Goal: Information Seeking & Learning: Understand process/instructions

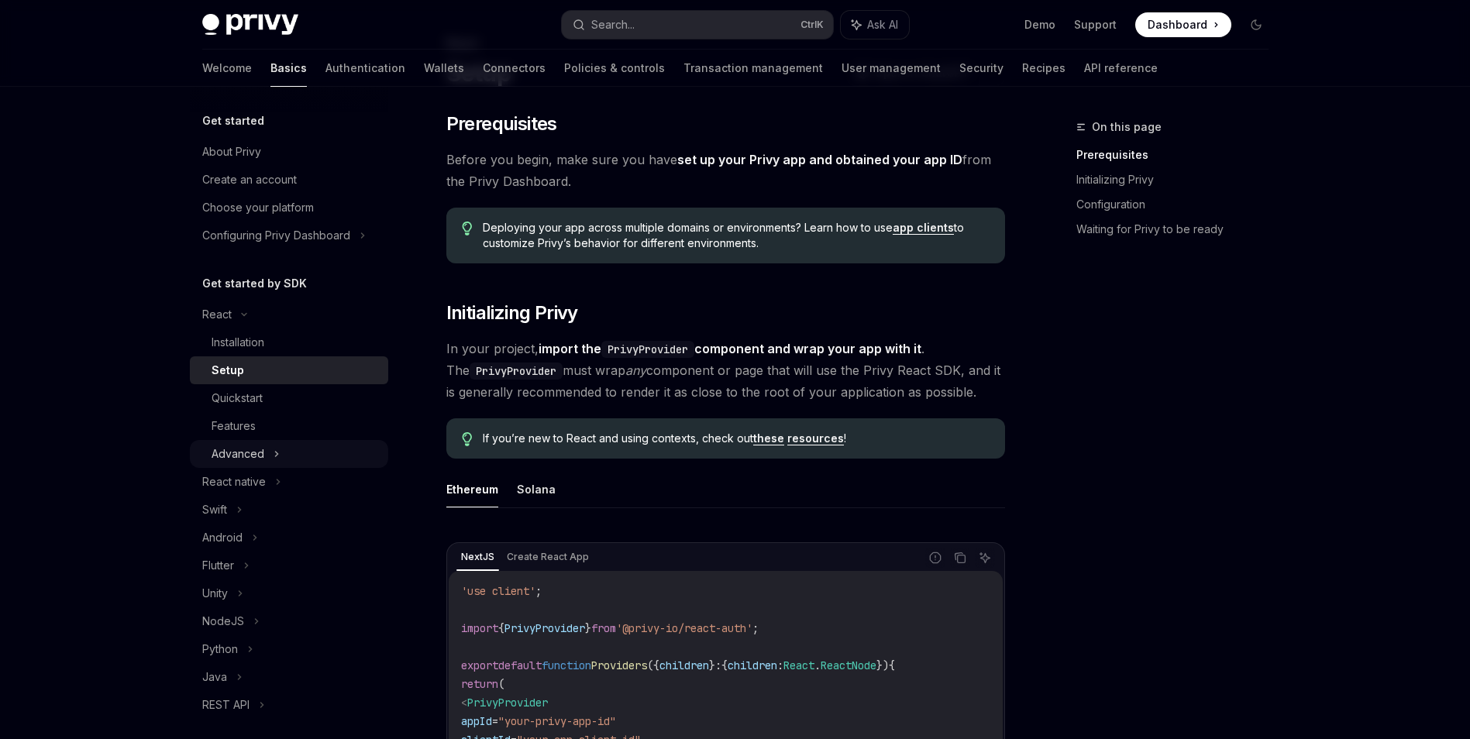
scroll to position [78, 0]
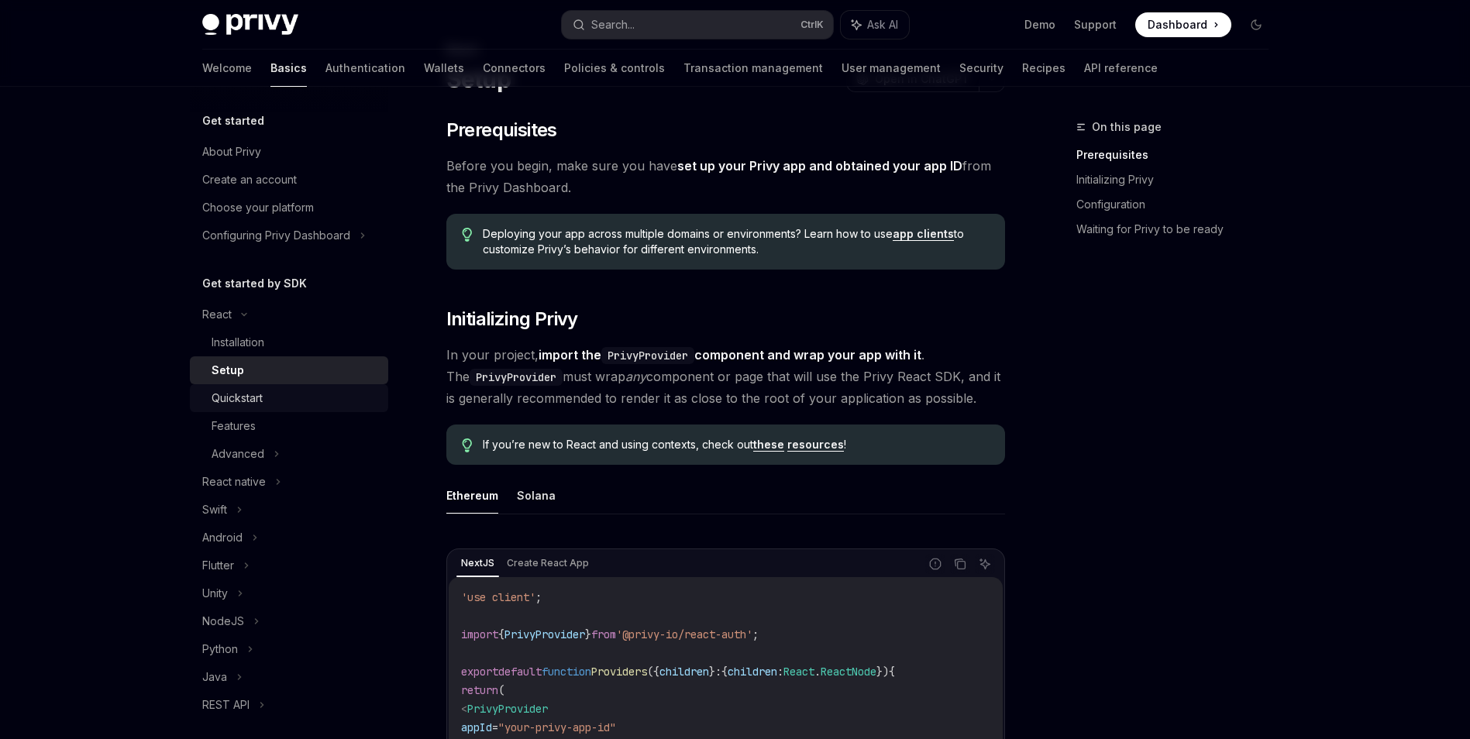
click at [316, 401] on div "Quickstart" at bounding box center [295, 398] width 167 height 19
type textarea "*"
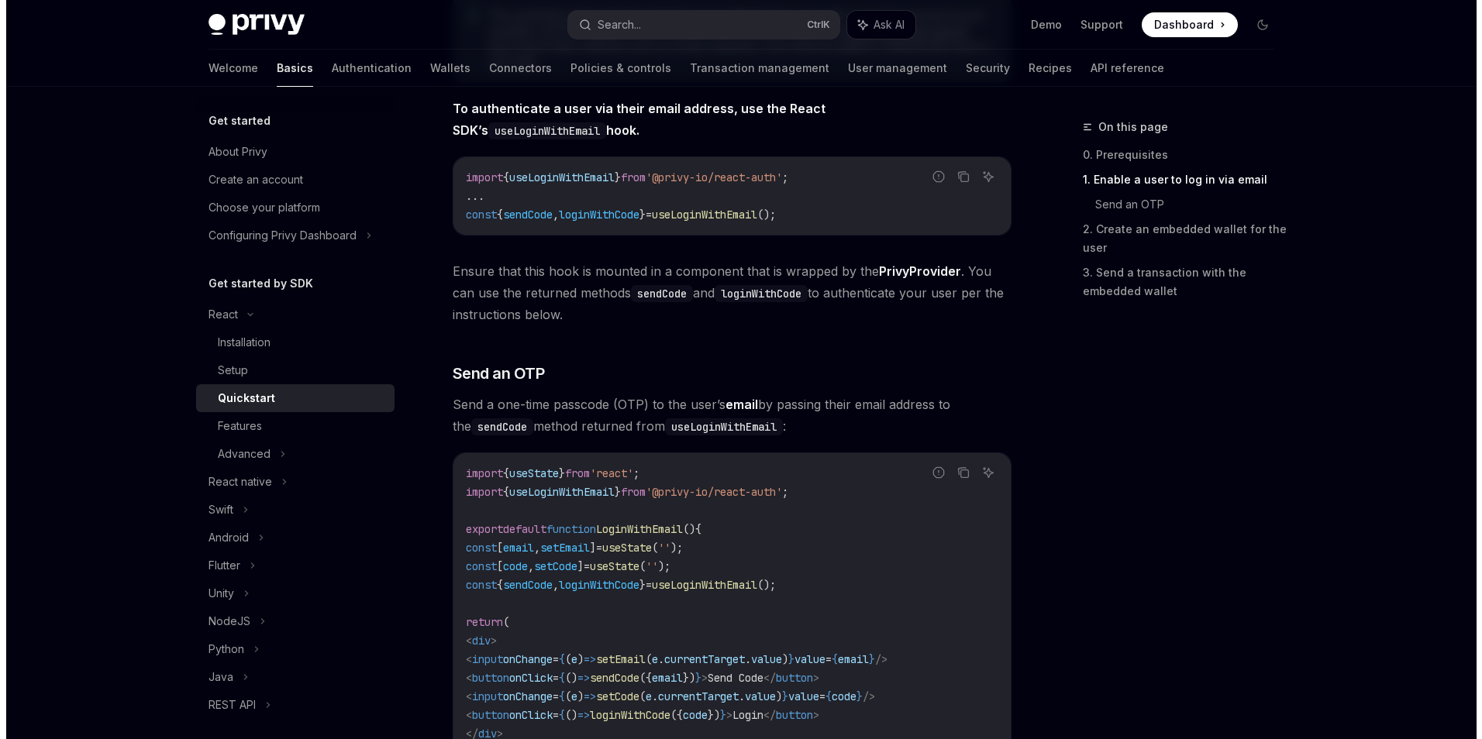
scroll to position [543, 0]
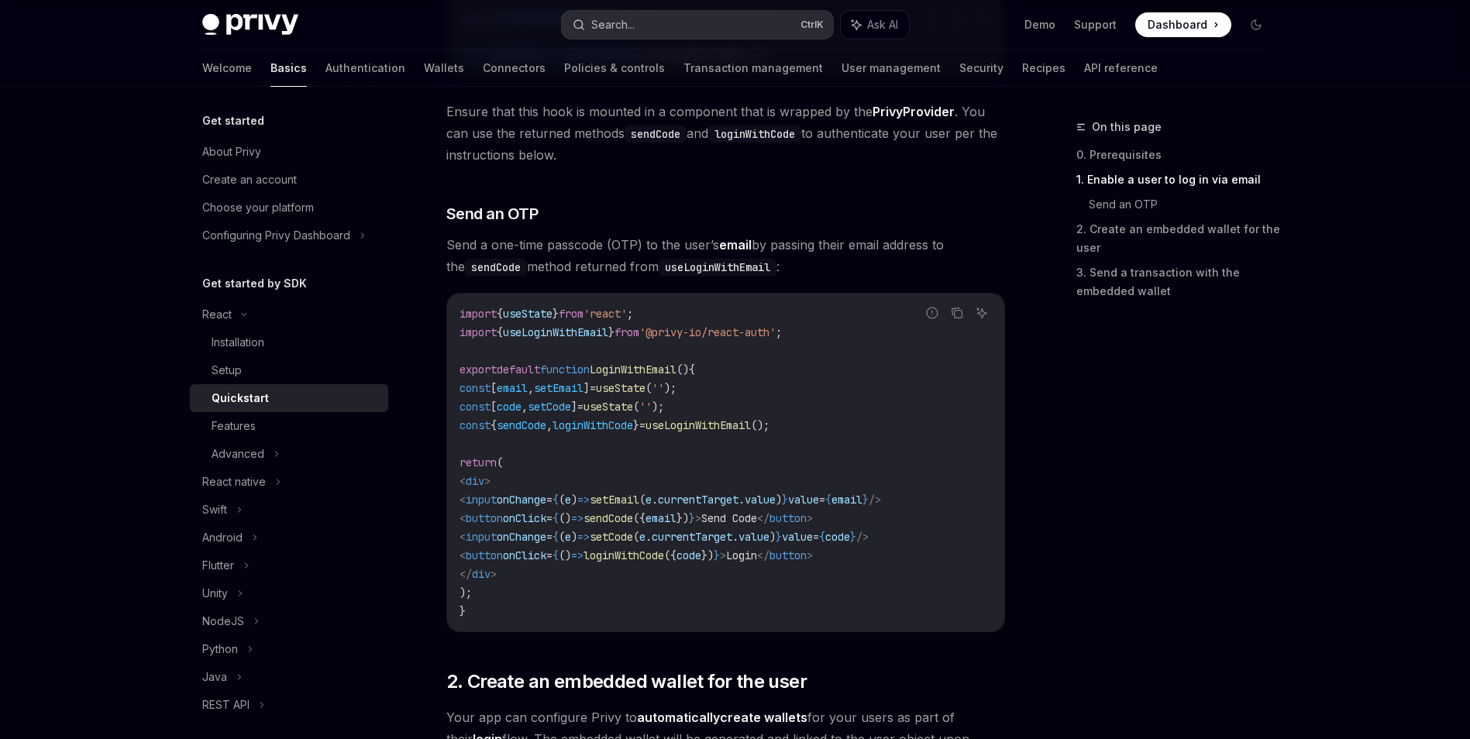
click at [648, 26] on button "Search... Ctrl K" at bounding box center [697, 25] width 271 height 28
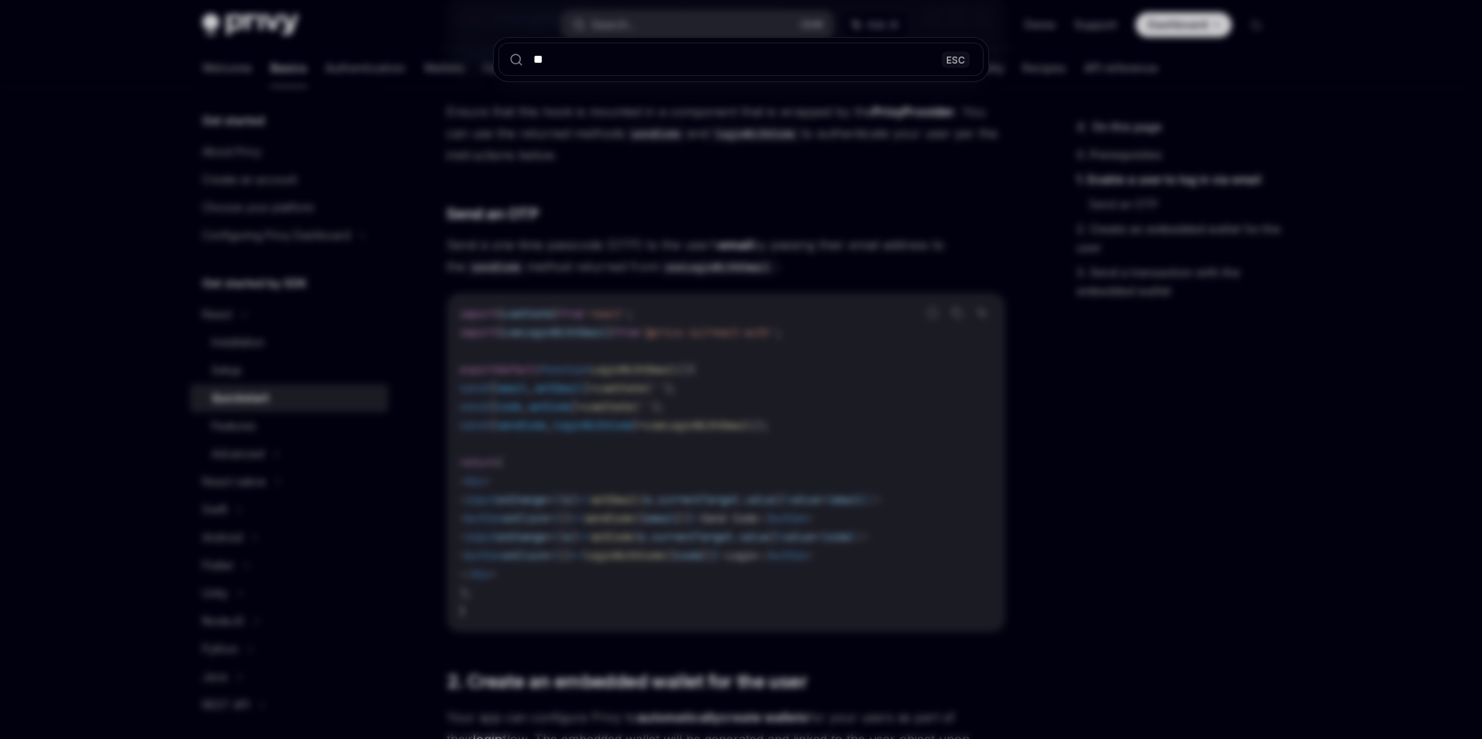
type input "***"
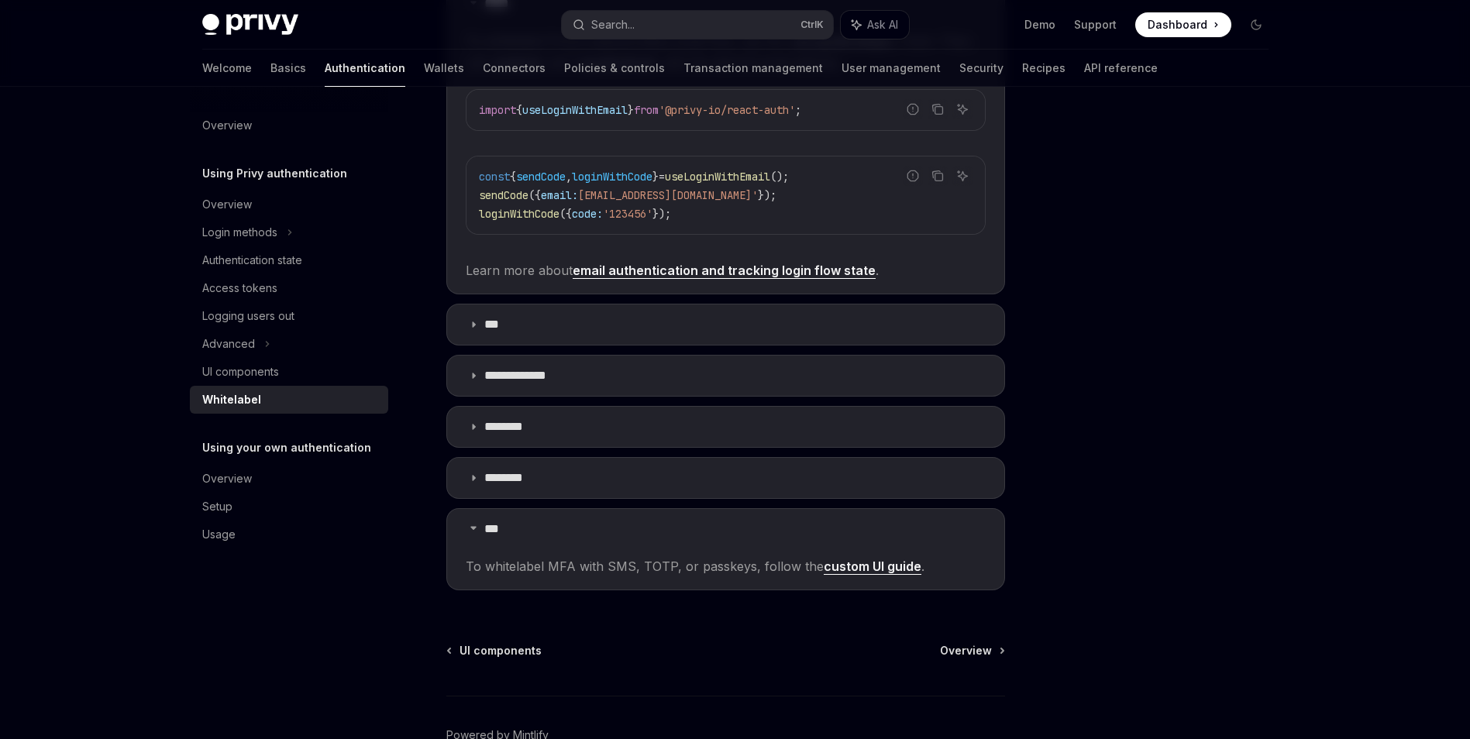
scroll to position [443, 0]
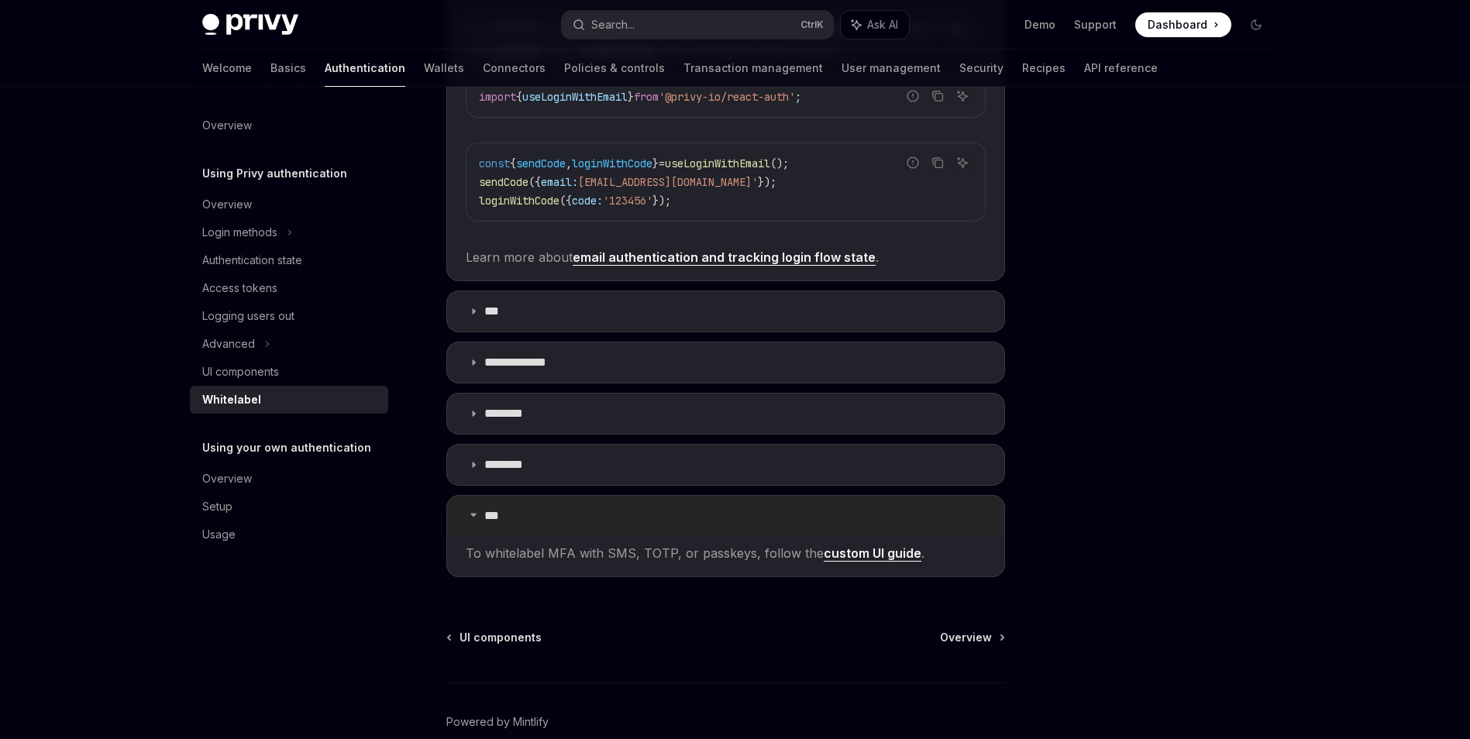
click at [749, 518] on summary "***" at bounding box center [725, 516] width 557 height 40
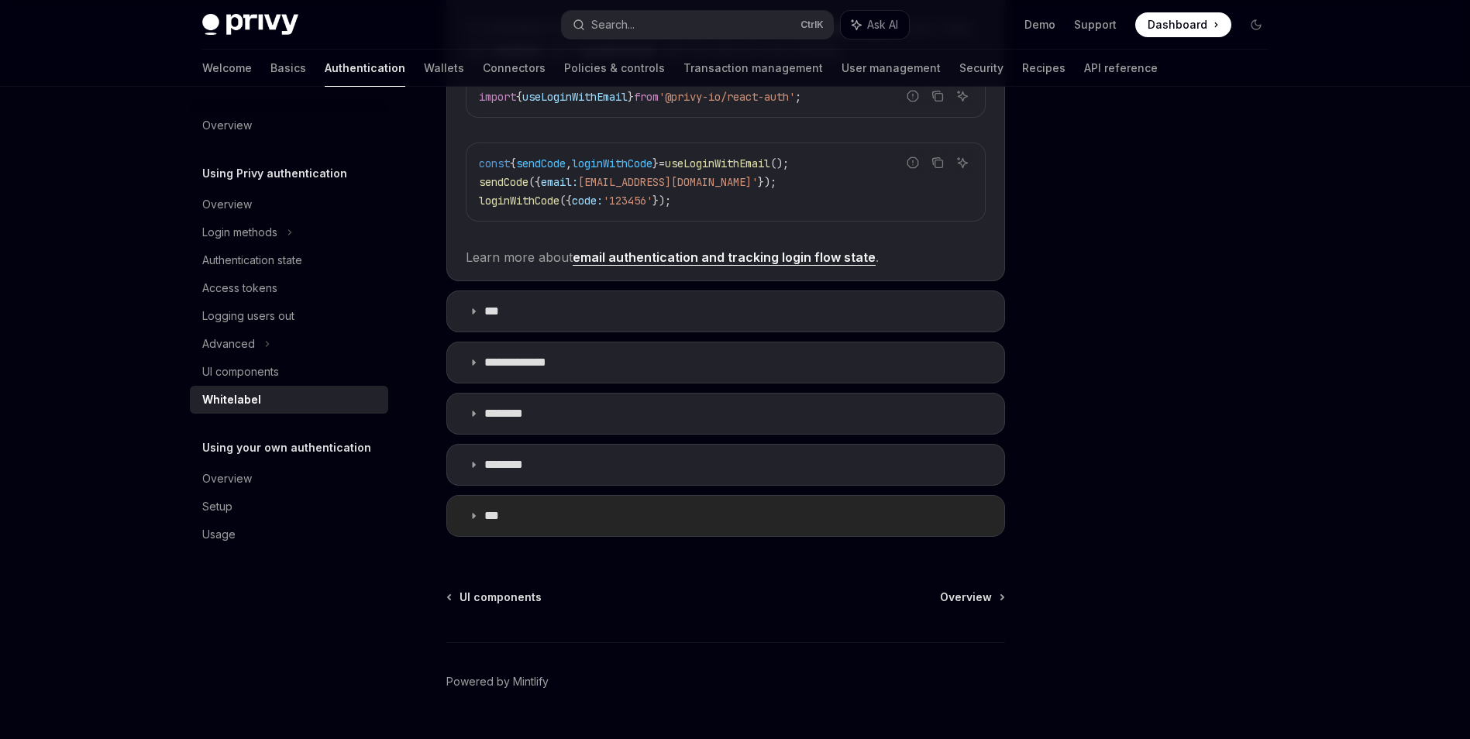
click at [883, 518] on summary "***" at bounding box center [725, 516] width 557 height 40
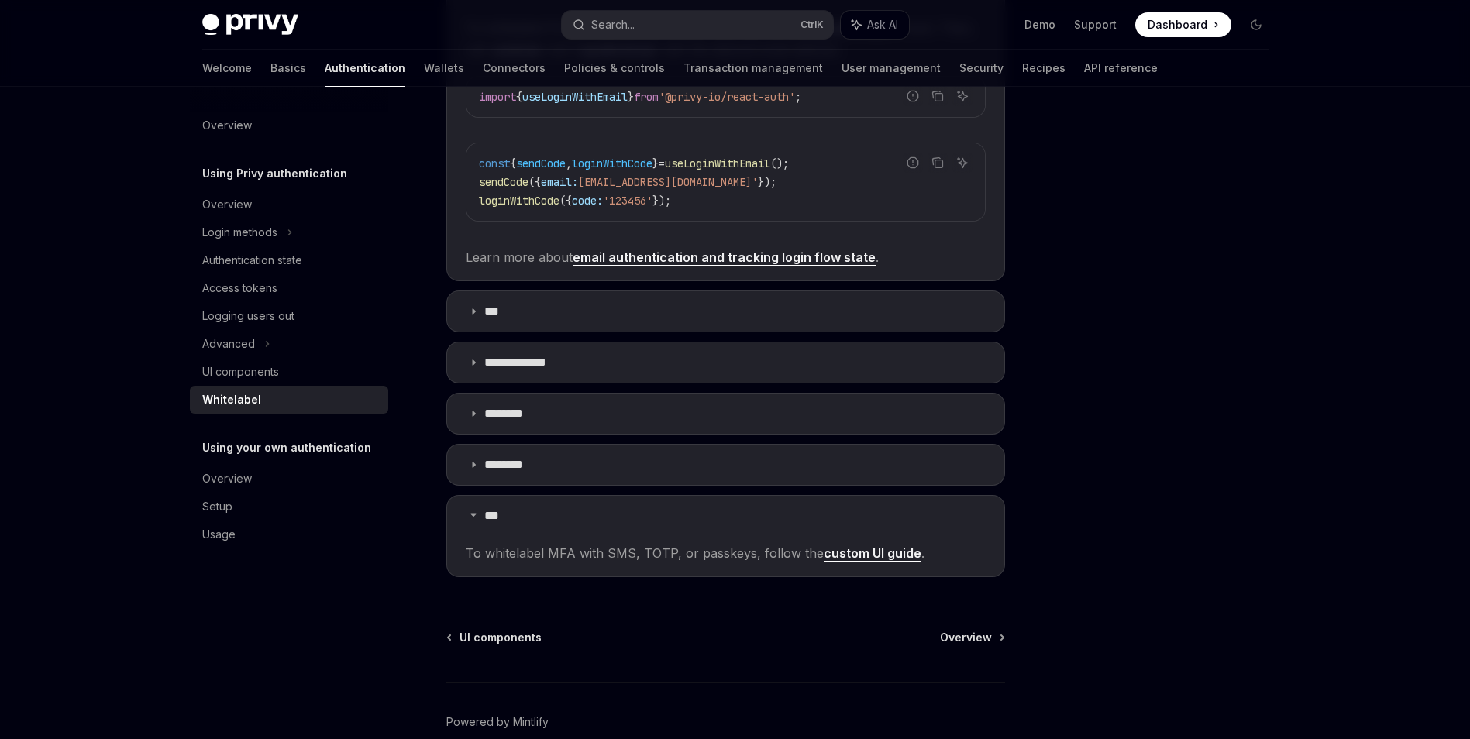
click at [846, 552] on link "custom UI guide" at bounding box center [873, 554] width 98 height 16
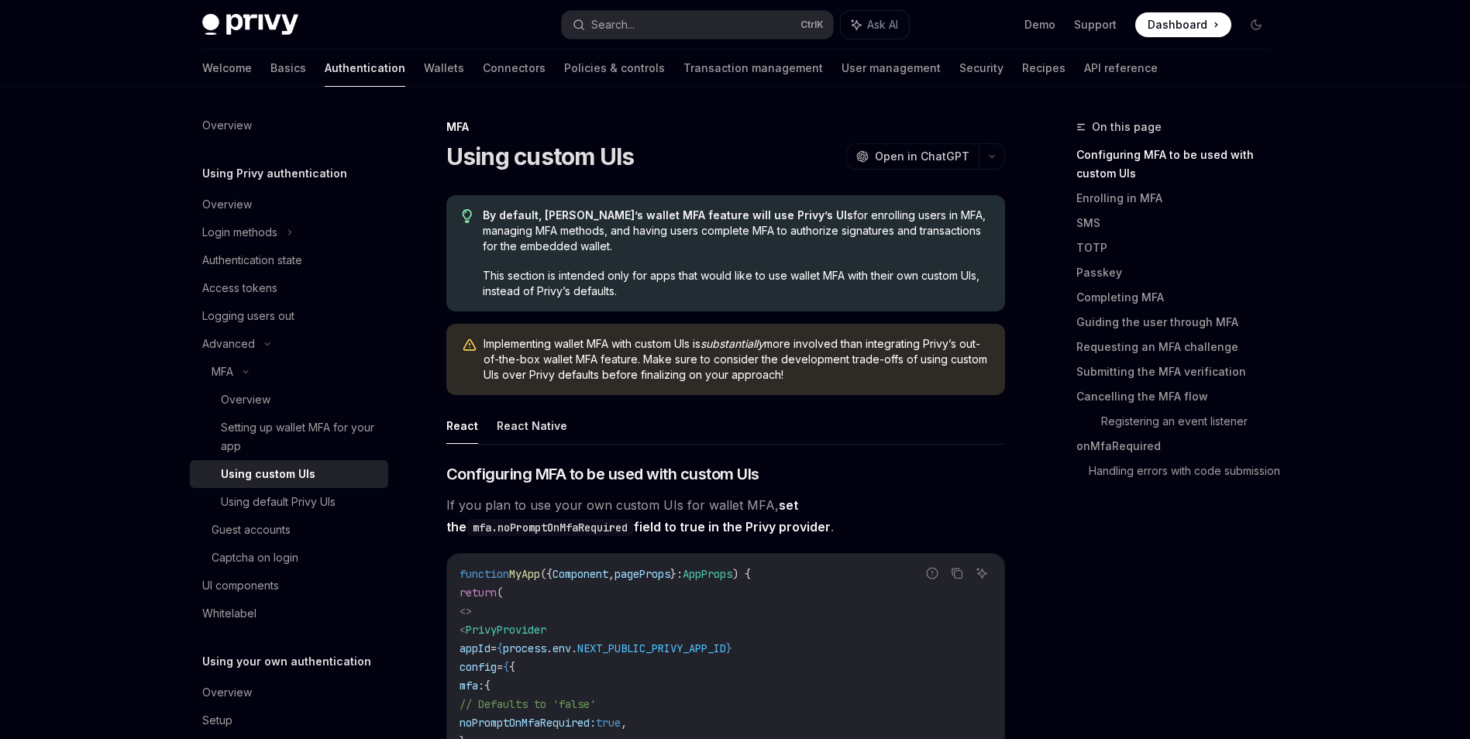
type textarea "*"
drag, startPoint x: 627, startPoint y: 211, endPoint x: 783, endPoint y: 219, distance: 156.0
click at [783, 219] on span "By default, [PERSON_NAME]’s wallet MFA feature will use Privy’s UIs for enrolli…" at bounding box center [736, 231] width 506 height 47
drag, startPoint x: 783, startPoint y: 219, endPoint x: 874, endPoint y: 271, distance: 104.9
click at [869, 269] on span "This section is intended only for apps that would like to use wallet MFA with t…" at bounding box center [736, 283] width 506 height 31
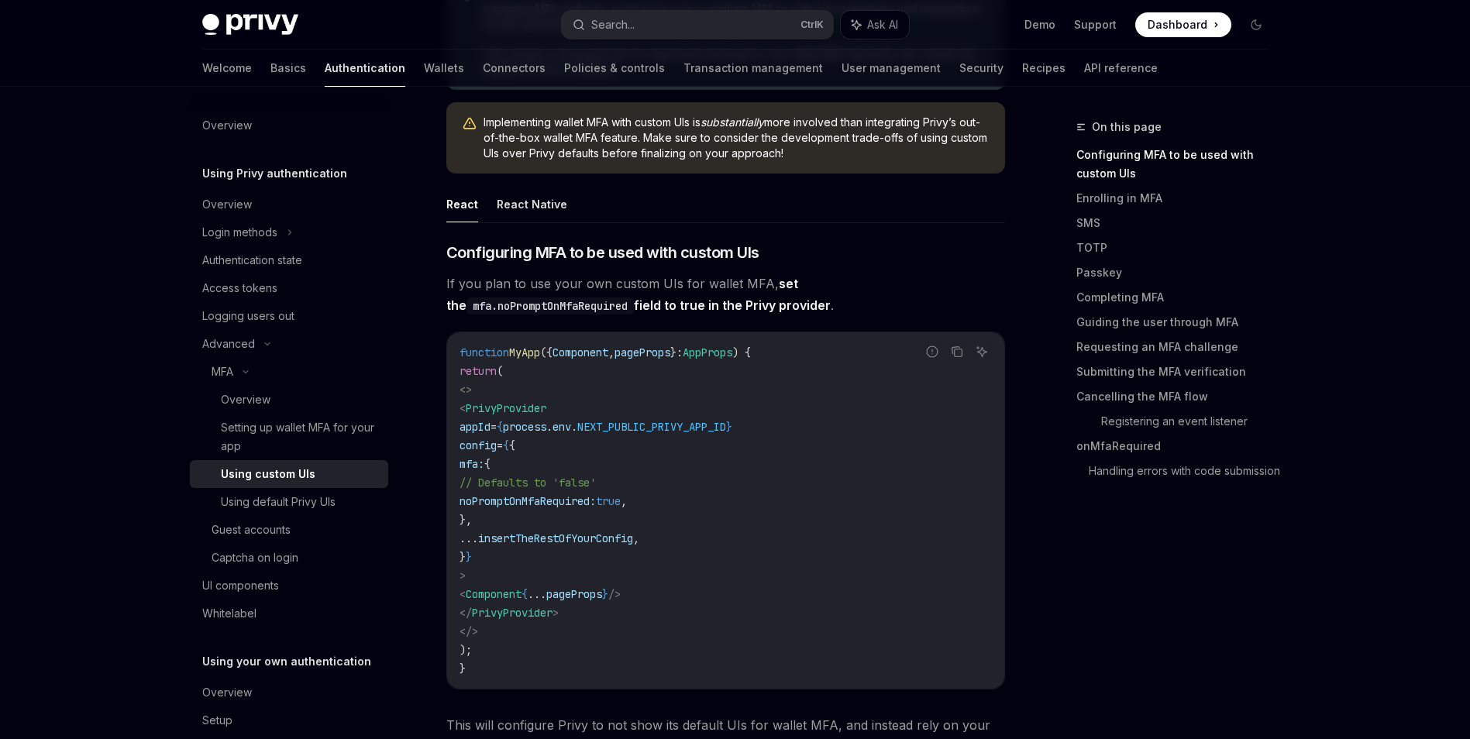
scroll to position [233, 0]
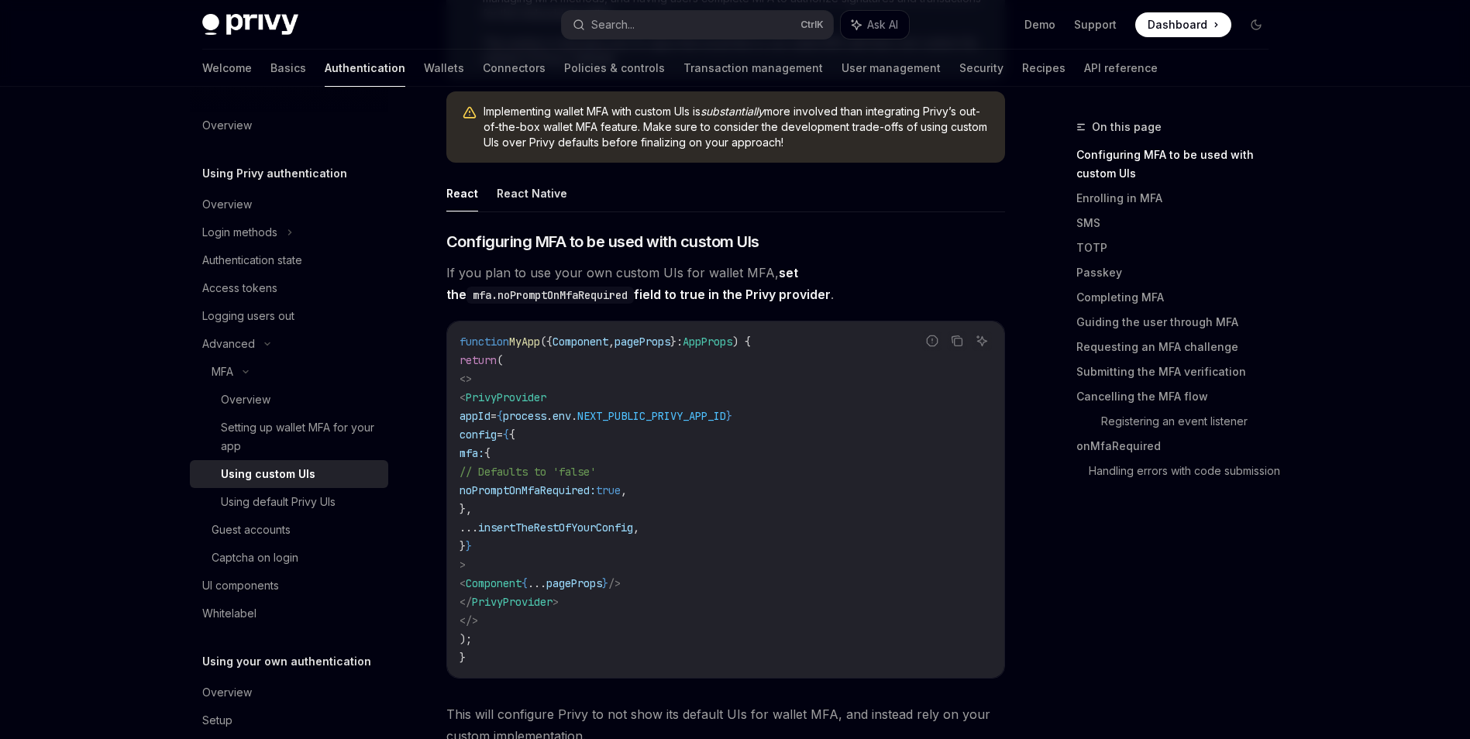
click at [565, 492] on span "noPromptOnMfaRequired:" at bounding box center [528, 491] width 136 height 14
drag, startPoint x: 565, startPoint y: 492, endPoint x: 694, endPoint y: 518, distance: 131.2
click at [694, 518] on code "function MyApp ({ Component , pageProps } : AppProps ) { return ( <> < PrivyPro…" at bounding box center [726, 500] width 533 height 335
click at [1100, 566] on div "On this page Configuring MFA to be used with custom UIs Enrolling in MFA SMS TO…" at bounding box center [1164, 429] width 236 height 622
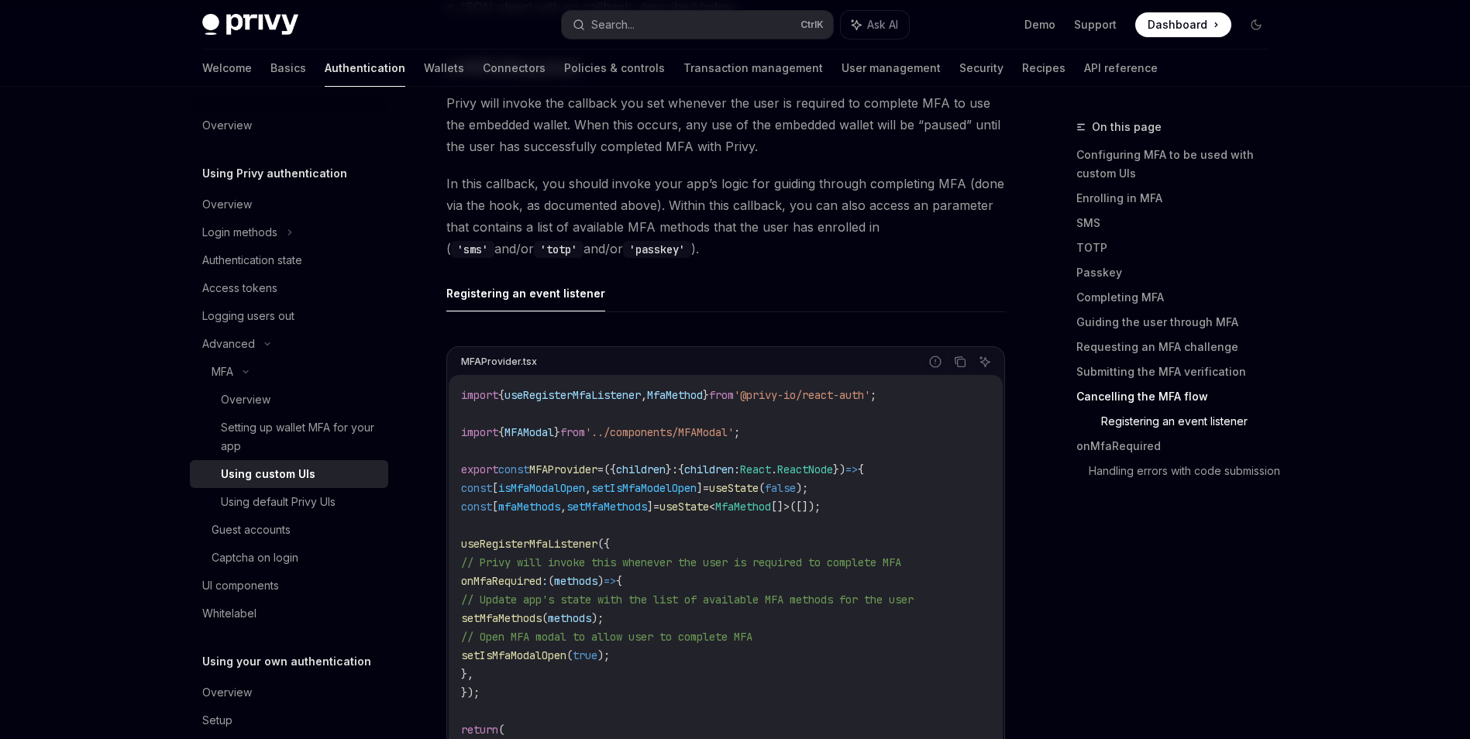
scroll to position [5447, 0]
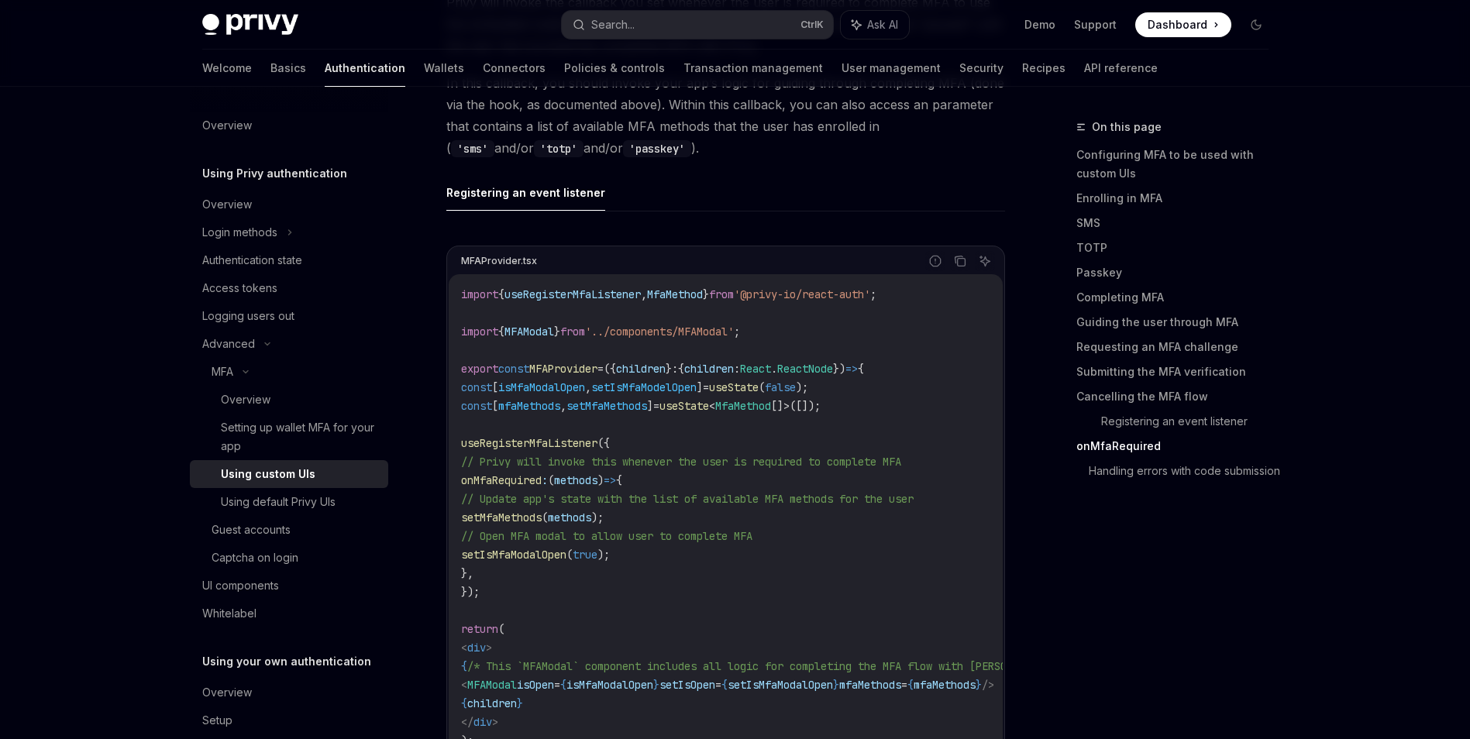
drag, startPoint x: 1101, startPoint y: 567, endPoint x: 1128, endPoint y: 573, distance: 27.8
click at [1102, 567] on div "On this page Configuring MFA to be used with custom UIs Enrolling in MFA SMS TO…" at bounding box center [1164, 429] width 236 height 622
